Goal: Check status

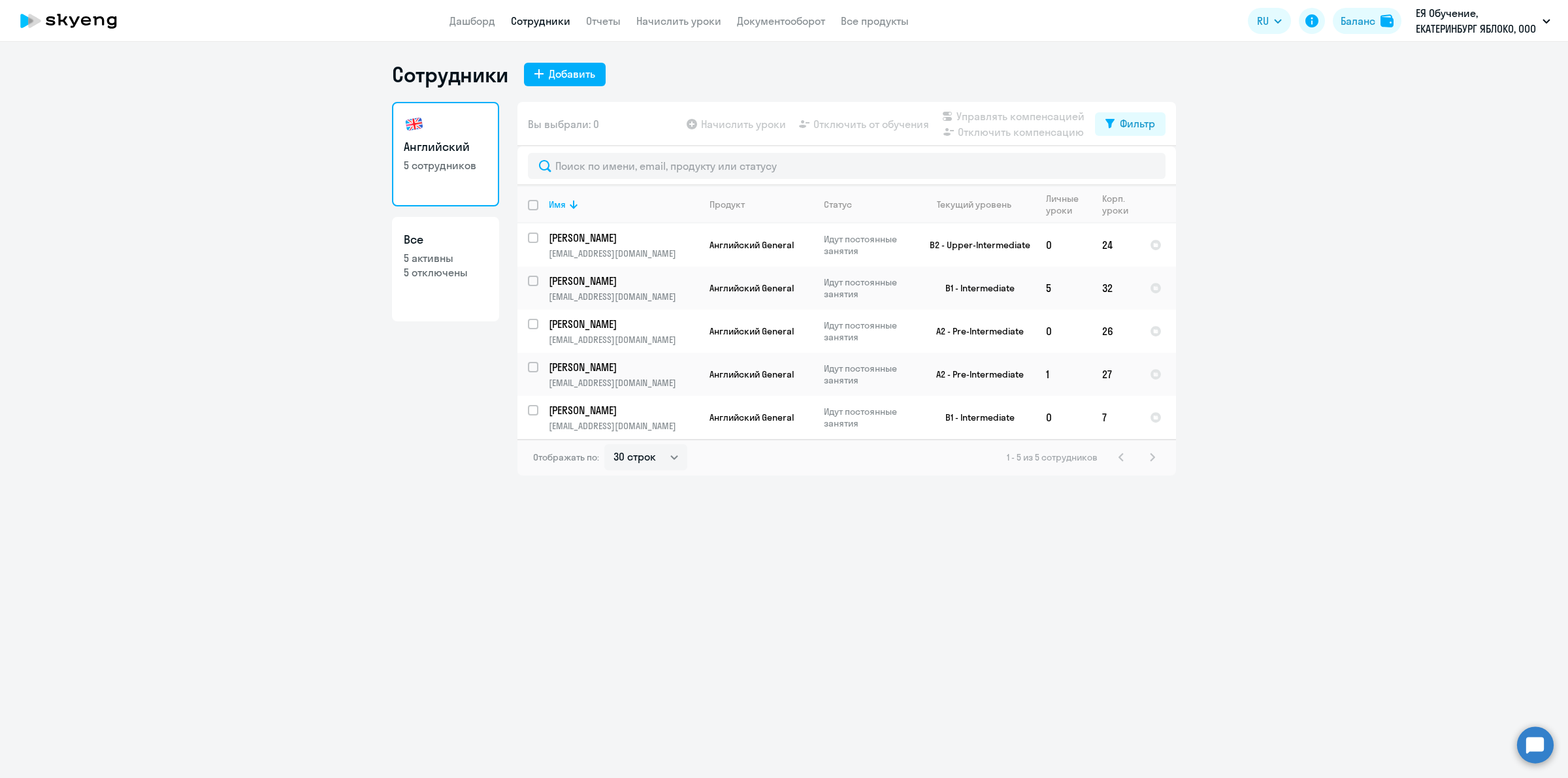
select select "30"
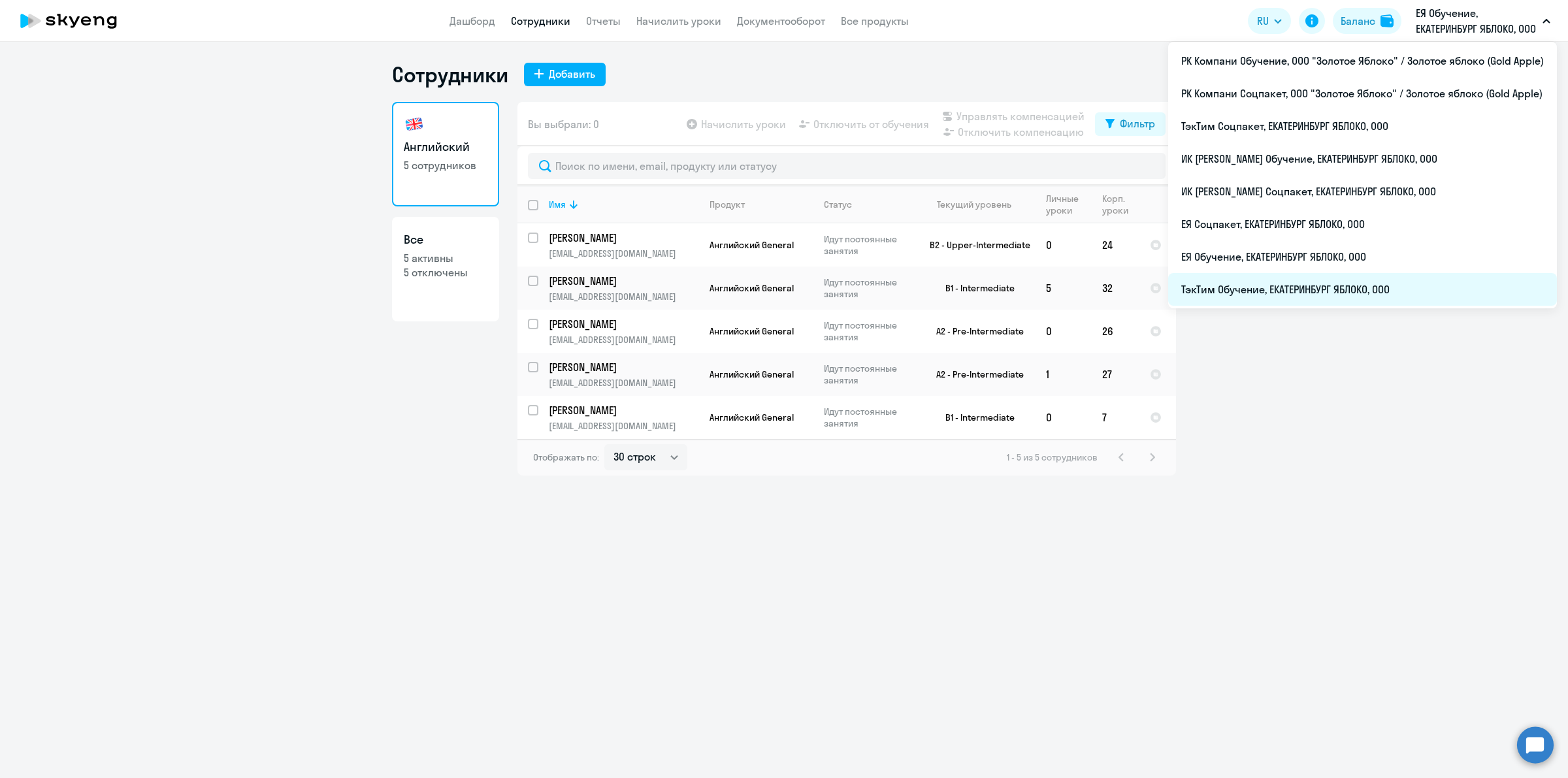
click at [1380, 284] on li "ТэкТим Обучение, ЕКАТЕРИНБУРГ ЯБЛОКО, ООО" at bounding box center [1362, 289] width 389 height 33
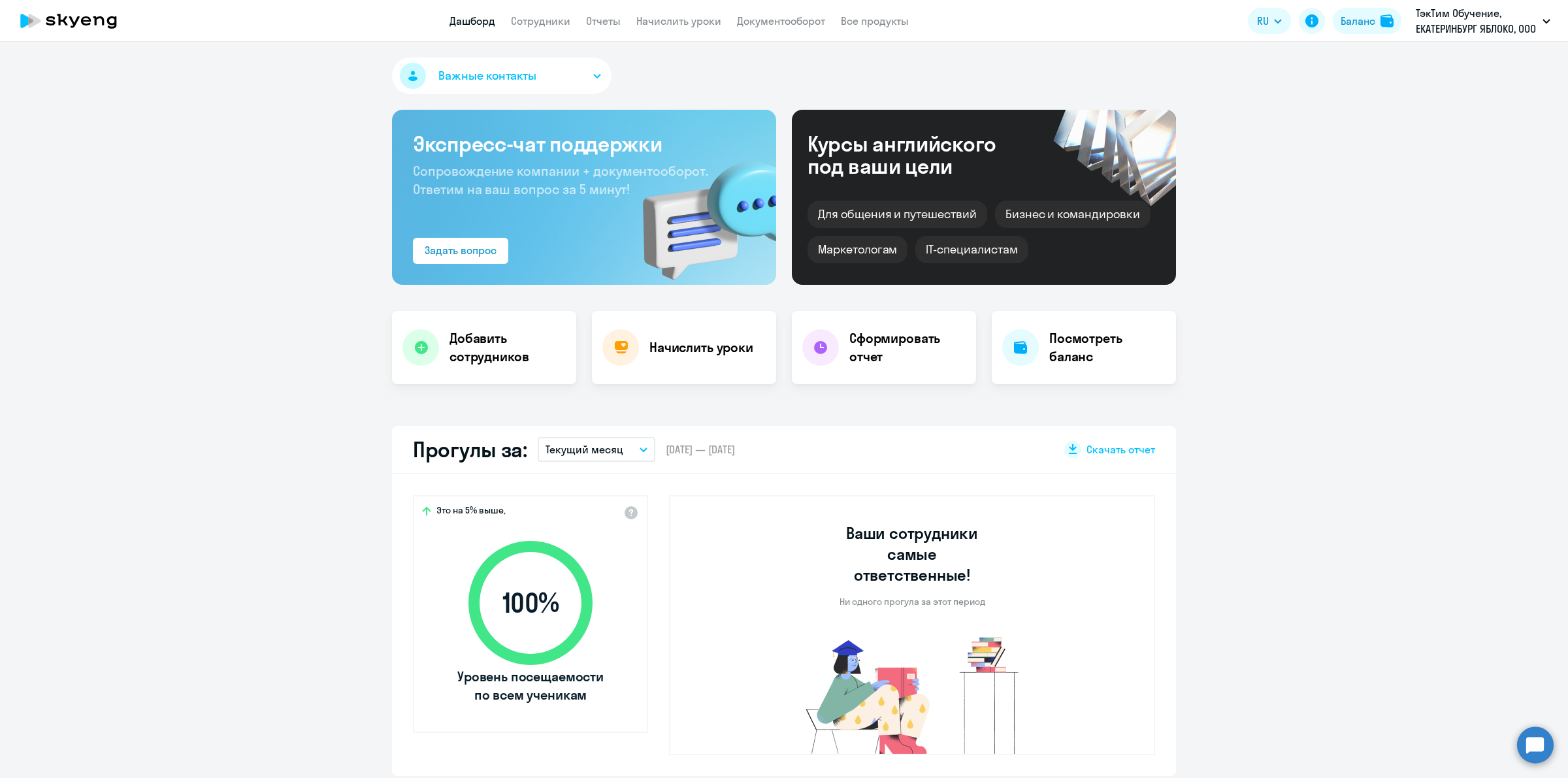
scroll to position [163, 0]
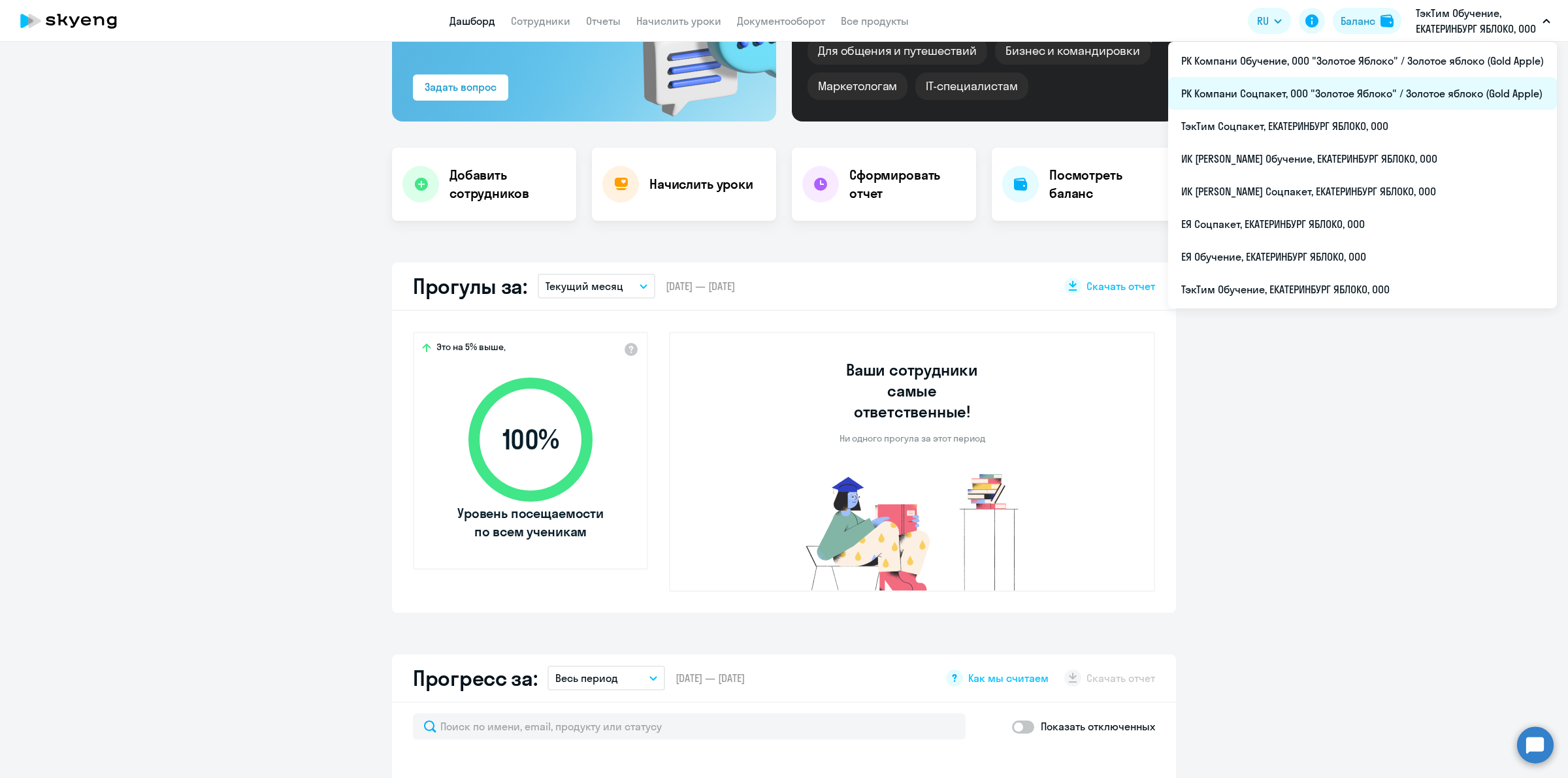
click at [1442, 93] on li "РК Компани Соцпакет, ООО "Золотое Яблоко" / Золотое яблоко (Gold Apple)" at bounding box center [1362, 93] width 389 height 33
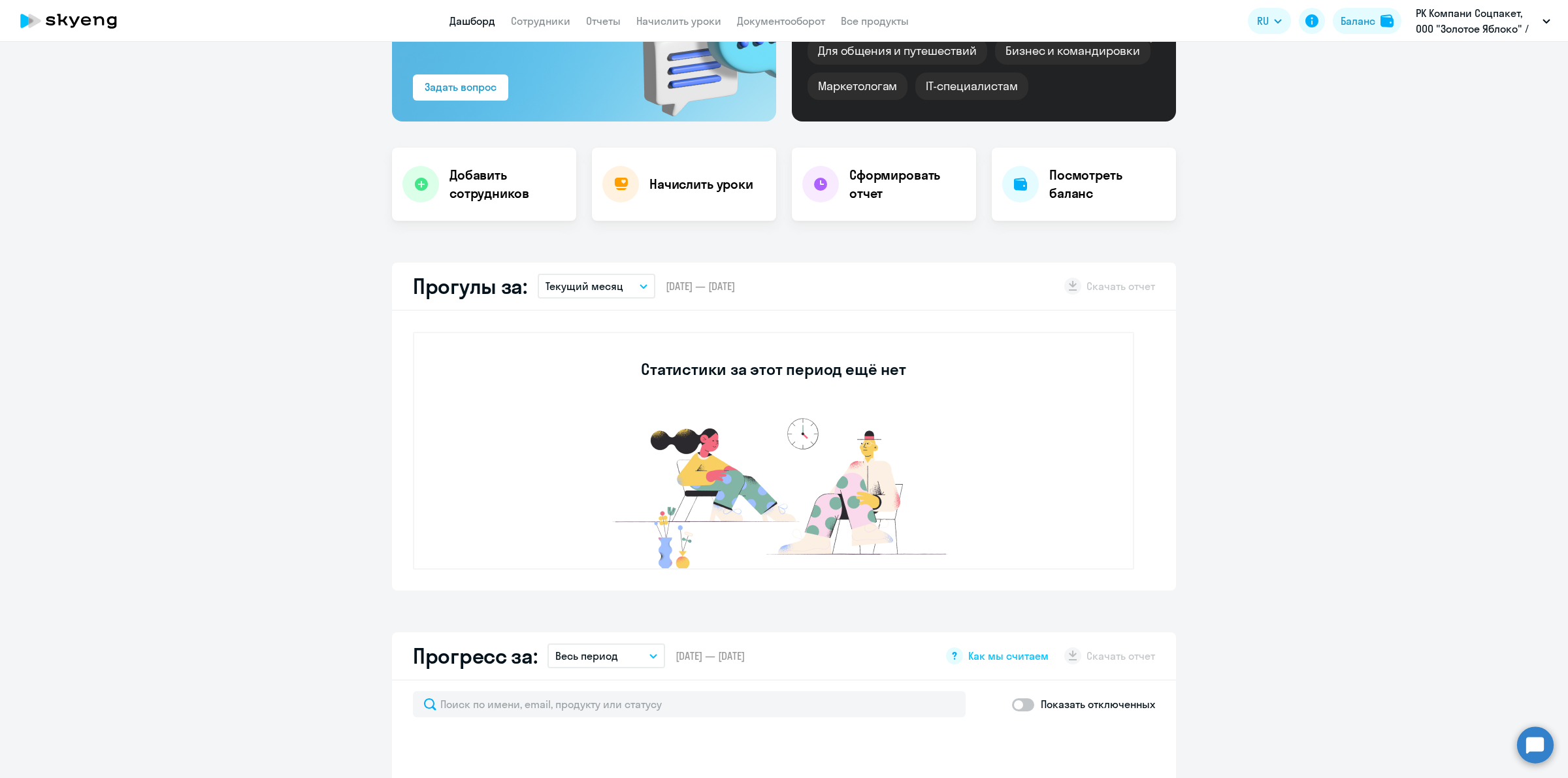
select select "30"
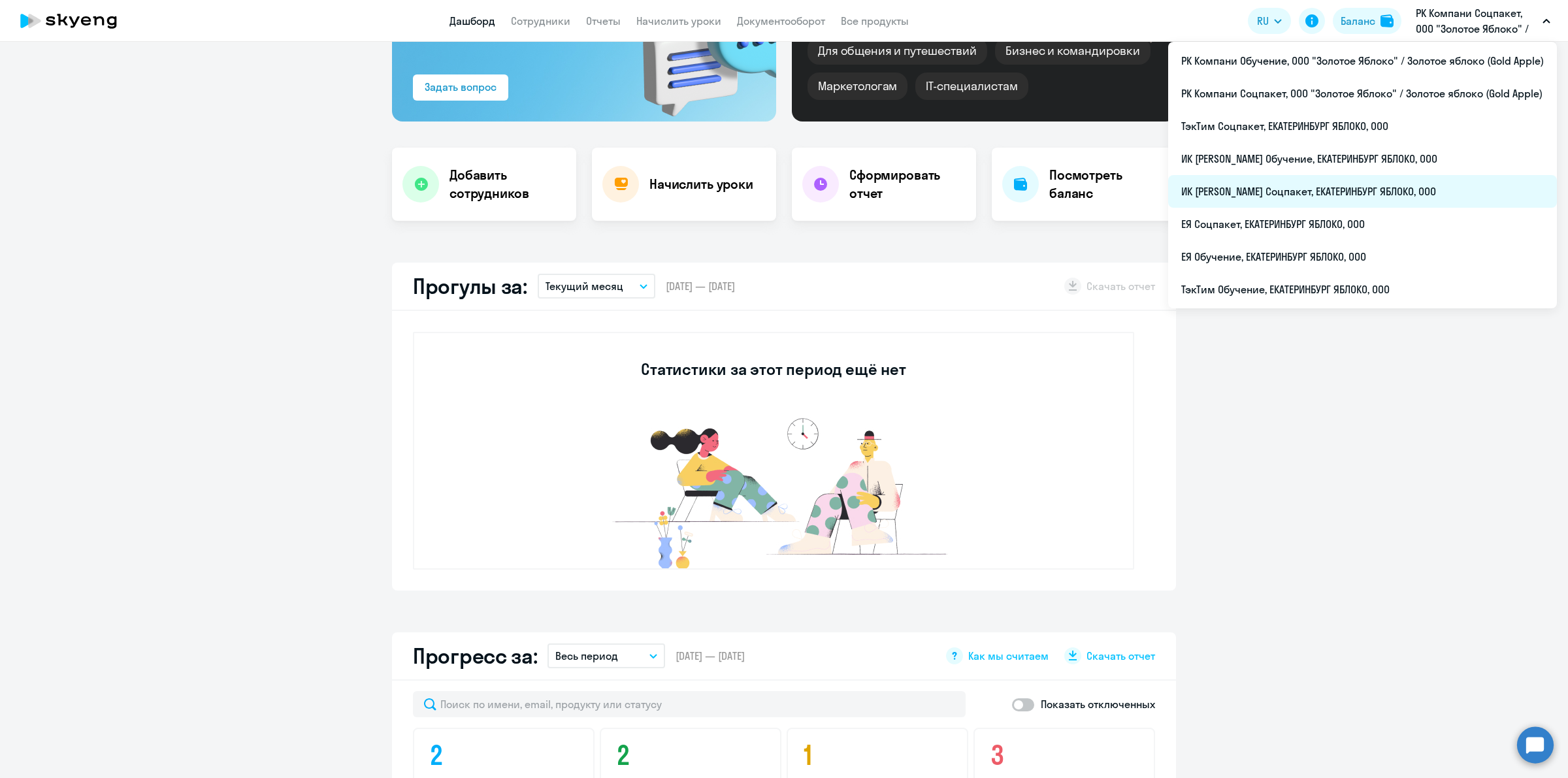
click at [1428, 186] on li "ИК [PERSON_NAME] Соцпакет, ЕКАТЕРИНБУРГ ЯБЛОКО, ООО" at bounding box center [1362, 191] width 389 height 33
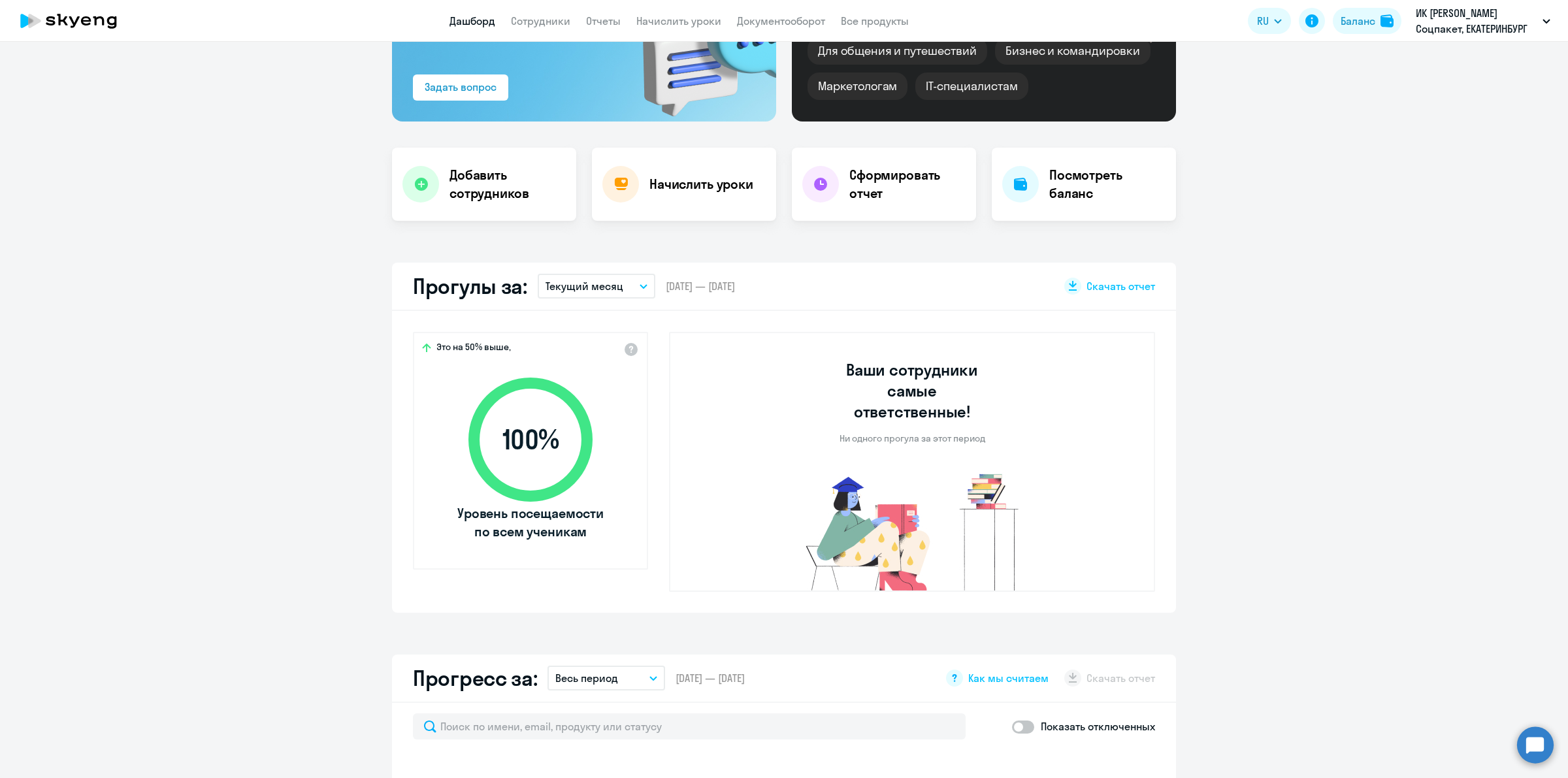
select select "30"
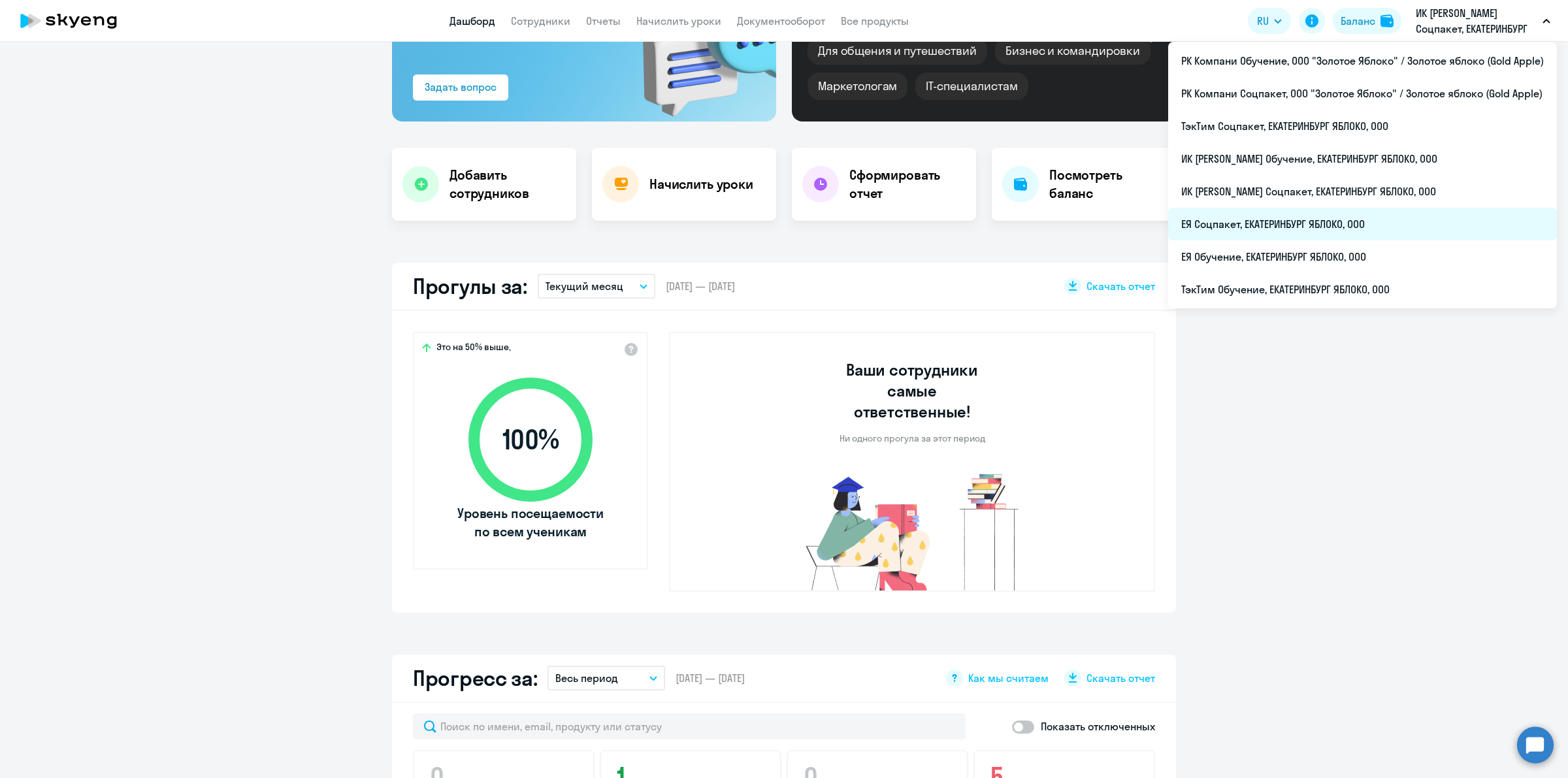
click at [1378, 231] on li "ЕЯ Соцпакет, ЕКАТЕРИНБУРГ ЯБЛОКО, ООО" at bounding box center [1362, 224] width 389 height 33
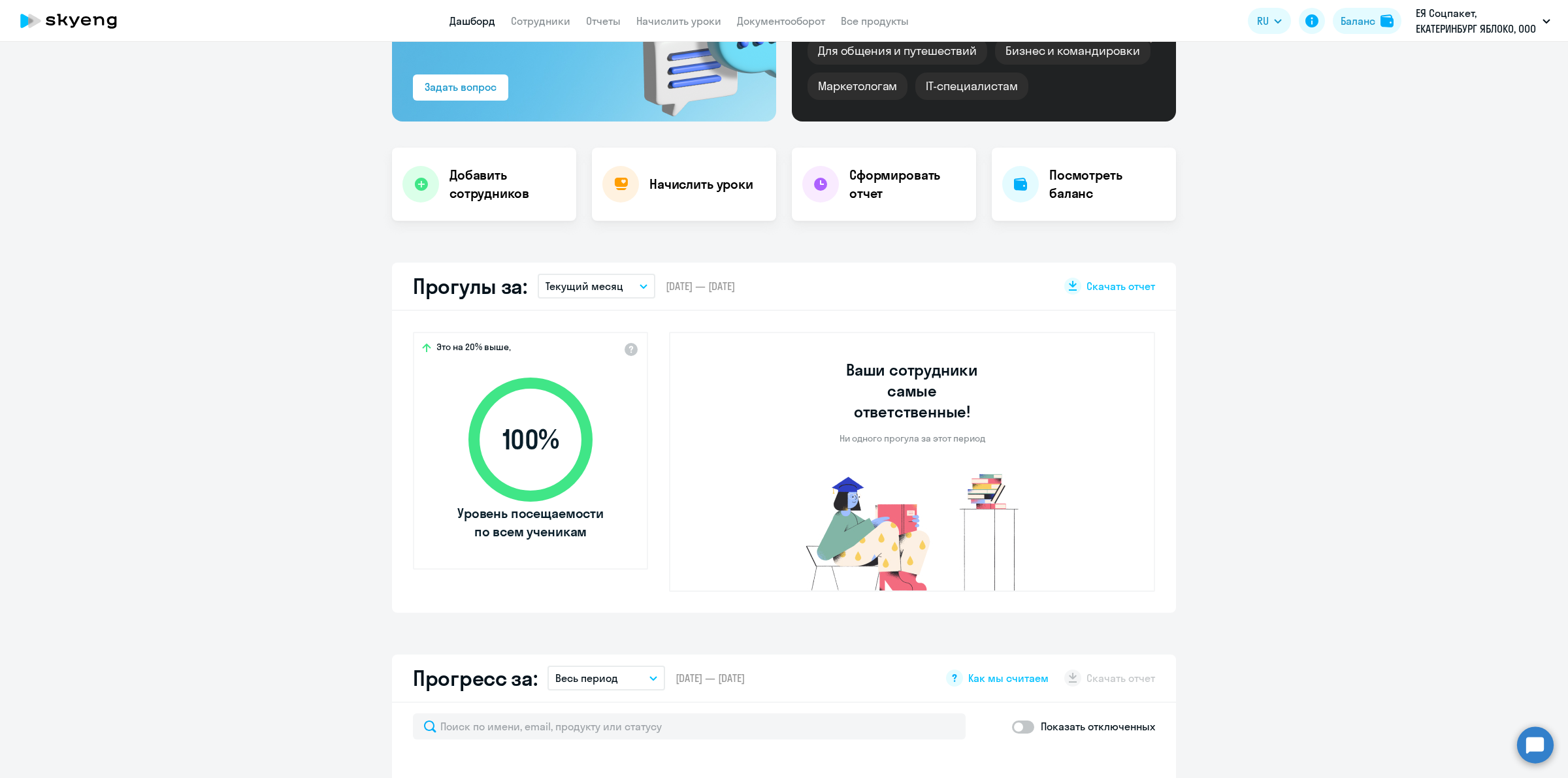
select select "30"
